Goal: Task Accomplishment & Management: Use online tool/utility

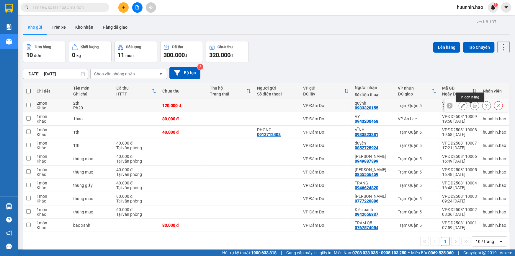
click at [471, 110] on button at bounding box center [475, 105] width 8 height 10
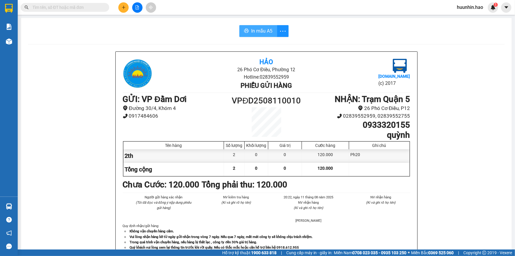
drag, startPoint x: 254, startPoint y: 30, endPoint x: 416, endPoint y: 79, distance: 169.6
click at [254, 30] on span "In mẫu A5" at bounding box center [261, 30] width 21 height 7
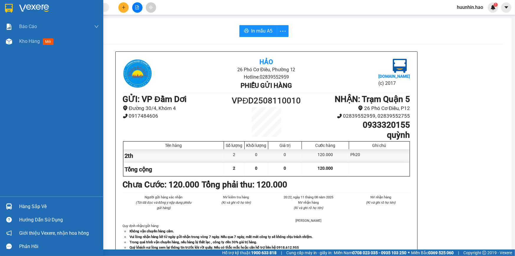
click at [15, 9] on div at bounding box center [51, 9] width 103 height 19
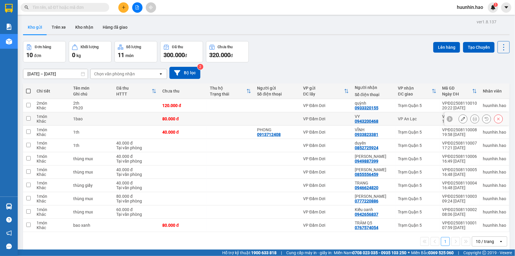
click at [473, 122] on button at bounding box center [475, 119] width 8 height 10
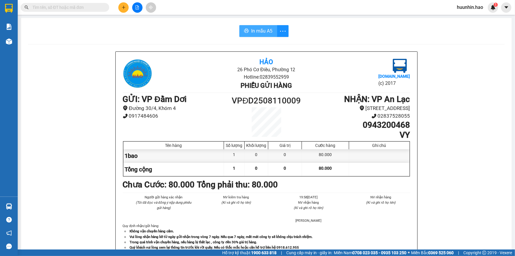
click at [254, 32] on span "In mẫu A5" at bounding box center [261, 30] width 21 height 7
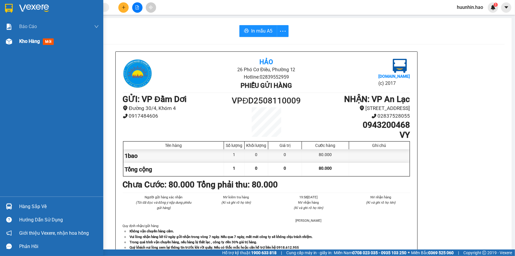
drag, startPoint x: 30, startPoint y: 43, endPoint x: 34, endPoint y: 43, distance: 4.1
click at [34, 43] on span "Kho hàng" at bounding box center [29, 41] width 21 height 6
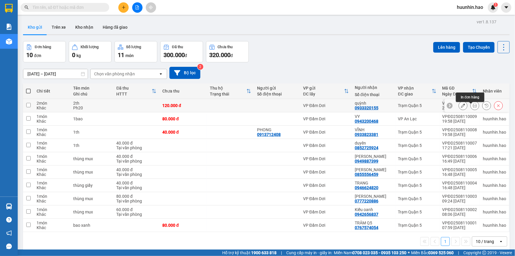
click at [473, 106] on icon at bounding box center [475, 105] width 4 height 4
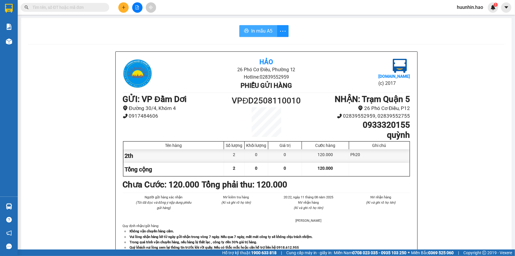
click at [255, 30] on span "In mẫu A5" at bounding box center [261, 30] width 21 height 7
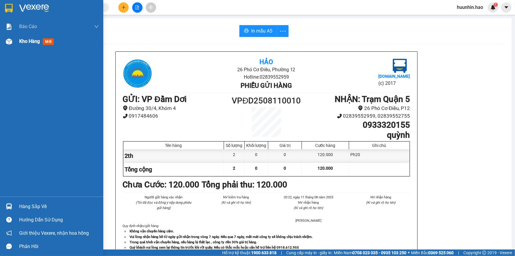
click at [35, 46] on div "Kho hàng mới" at bounding box center [59, 41] width 80 height 15
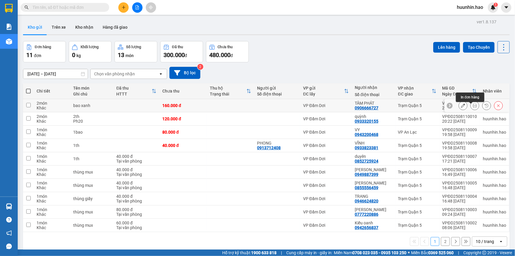
click at [471, 110] on button at bounding box center [475, 105] width 8 height 10
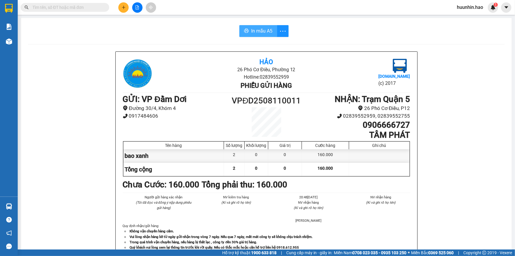
click at [266, 34] on span "In mẫu A5" at bounding box center [261, 30] width 21 height 7
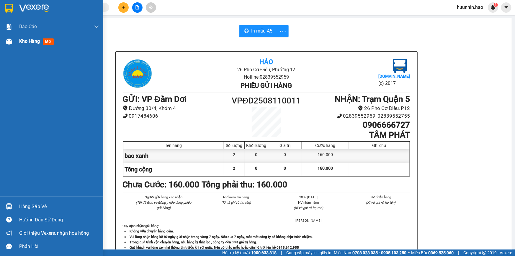
click at [36, 43] on span "Kho hàng" at bounding box center [29, 41] width 21 height 6
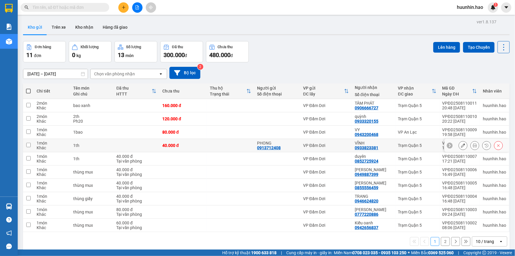
click at [471, 147] on button at bounding box center [475, 145] width 8 height 10
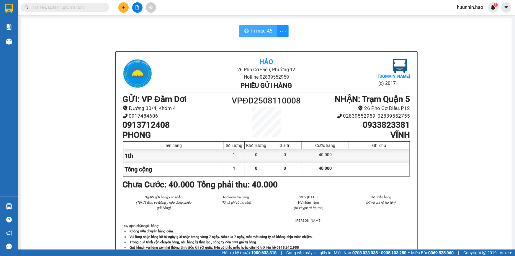
click at [255, 27] on button "In mẫu A5" at bounding box center [258, 31] width 38 height 12
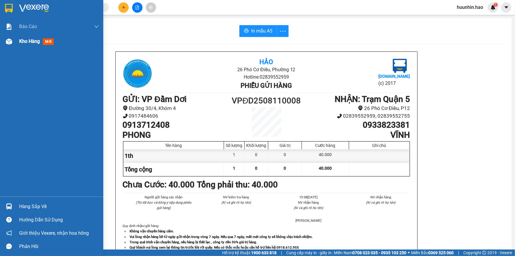
click at [12, 38] on div at bounding box center [9, 41] width 10 height 10
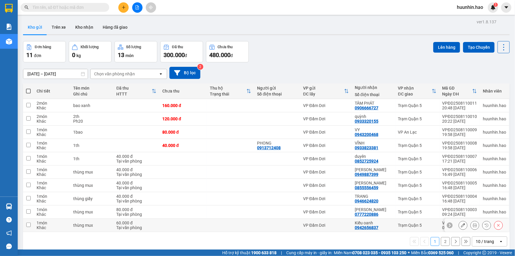
click at [28, 227] on input "checkbox" at bounding box center [28, 224] width 4 height 4
checkbox input "true"
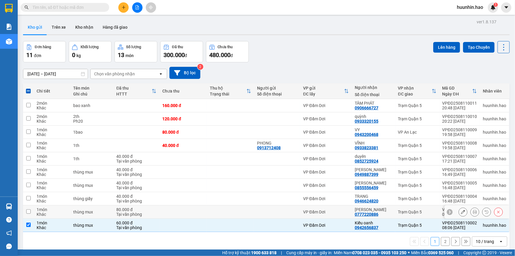
drag, startPoint x: 27, startPoint y: 213, endPoint x: 32, endPoint y: 204, distance: 9.7
click at [27, 213] on input "checkbox" at bounding box center [28, 211] width 4 height 4
checkbox input "true"
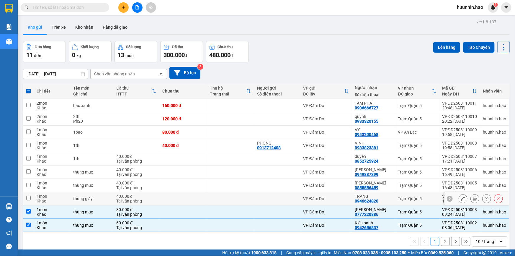
click at [28, 199] on input "checkbox" at bounding box center [28, 198] width 4 height 4
checkbox input "true"
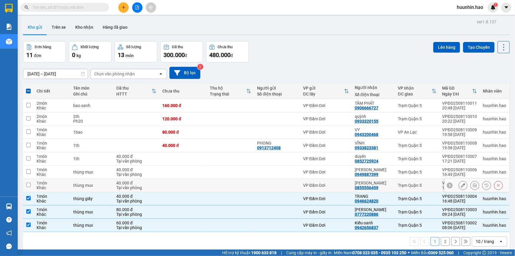
click at [30, 185] on input "checkbox" at bounding box center [28, 184] width 4 height 4
checkbox input "true"
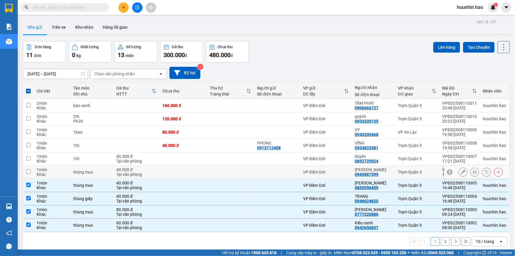
click at [26, 174] on input "checkbox" at bounding box center [28, 171] width 4 height 4
checkbox input "true"
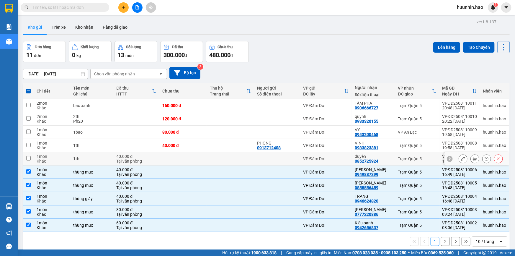
click at [29, 160] on input "checkbox" at bounding box center [28, 158] width 4 height 4
checkbox input "true"
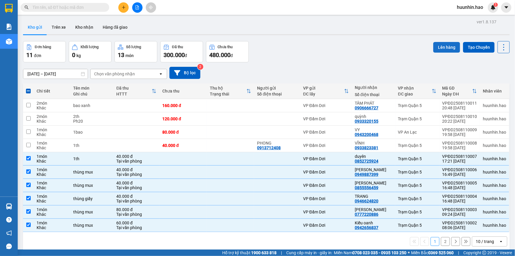
click at [446, 50] on button "Lên hàng" at bounding box center [446, 47] width 27 height 11
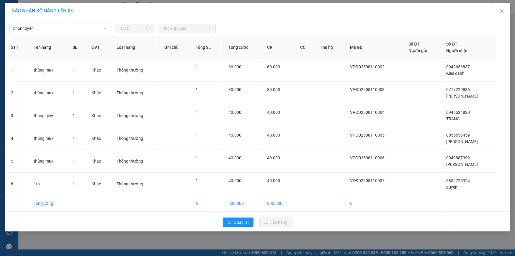
click at [106, 32] on span "Chọn tuyến" at bounding box center [60, 28] width 94 height 9
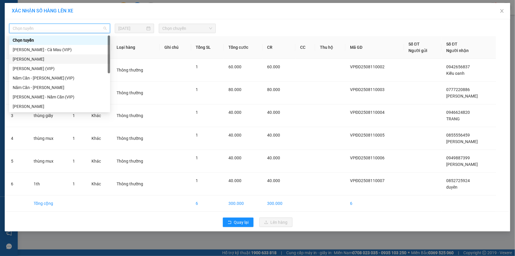
click at [86, 63] on div "[PERSON_NAME]" at bounding box center [59, 58] width 101 height 9
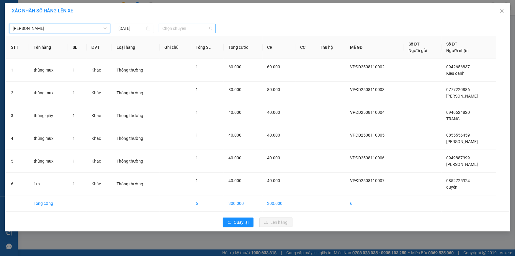
click at [194, 27] on span "Chọn chuyến" at bounding box center [187, 28] width 50 height 9
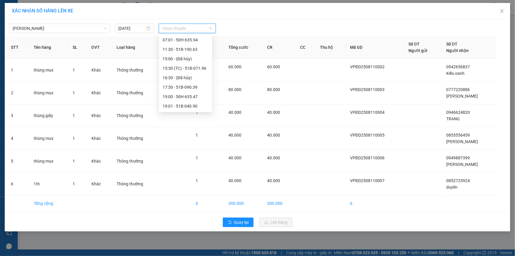
scroll to position [53, 0]
click at [189, 91] on div "21:00 (TC) - 51B-252.21" at bounding box center [186, 90] width 46 height 6
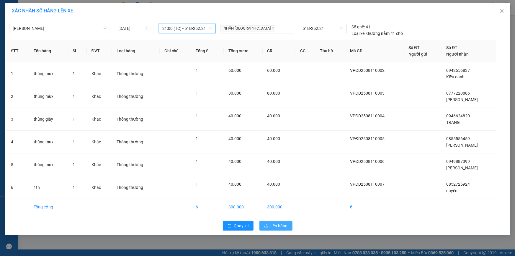
click at [284, 228] on button "Lên hàng" at bounding box center [276, 225] width 33 height 9
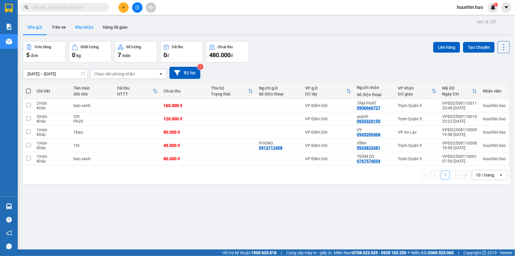
click at [76, 29] on button "Kho nhận" at bounding box center [84, 27] width 27 height 14
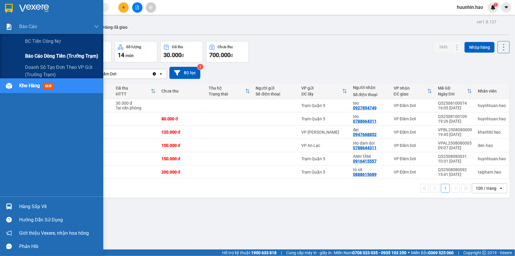
drag, startPoint x: 31, startPoint y: 58, endPoint x: 37, endPoint y: 62, distance: 7.5
click at [32, 58] on span "Báo cáo dòng tiền (trưởng trạm)" at bounding box center [61, 55] width 73 height 7
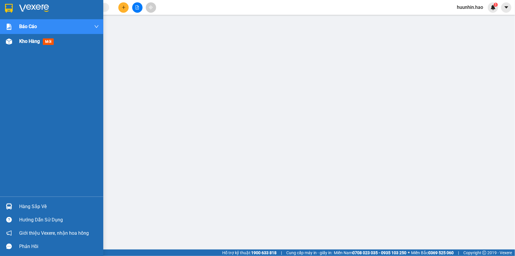
click at [15, 43] on div "Kho hàng mới" at bounding box center [51, 41] width 103 height 15
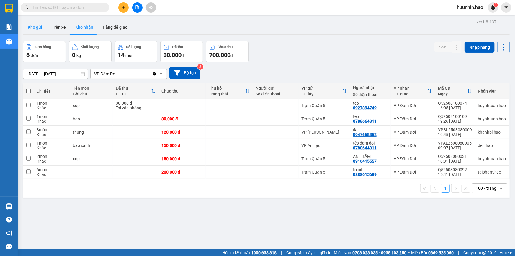
click at [33, 27] on button "Kho gửi" at bounding box center [35, 27] width 24 height 14
